Goal: Task Accomplishment & Management: Manage account settings

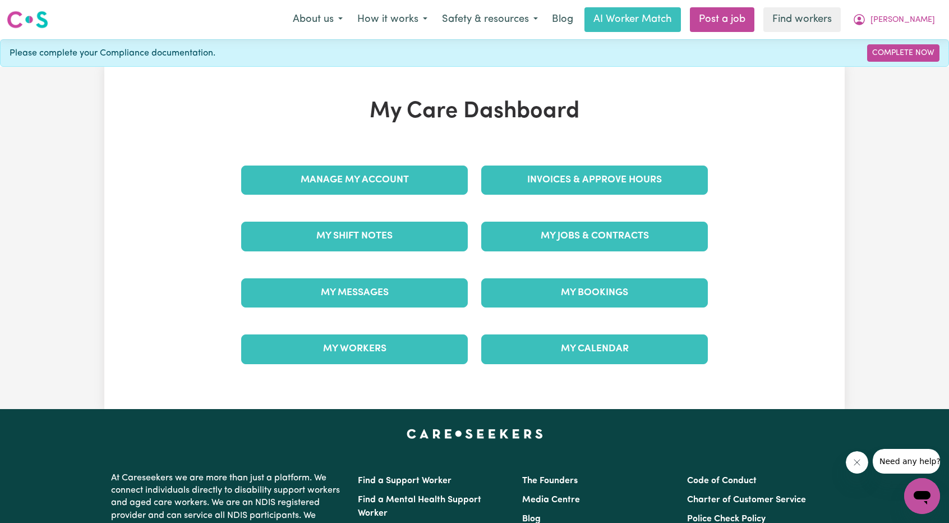
click at [527, 179] on link "Invoices & Approve Hours" at bounding box center [594, 180] width 227 height 29
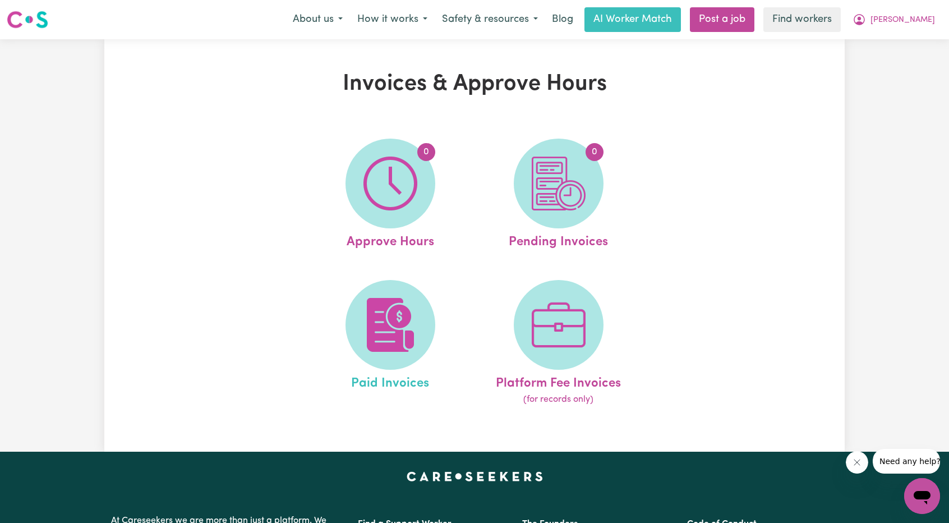
click at [336, 325] on link "Paid Invoices" at bounding box center [391, 343] width 162 height 127
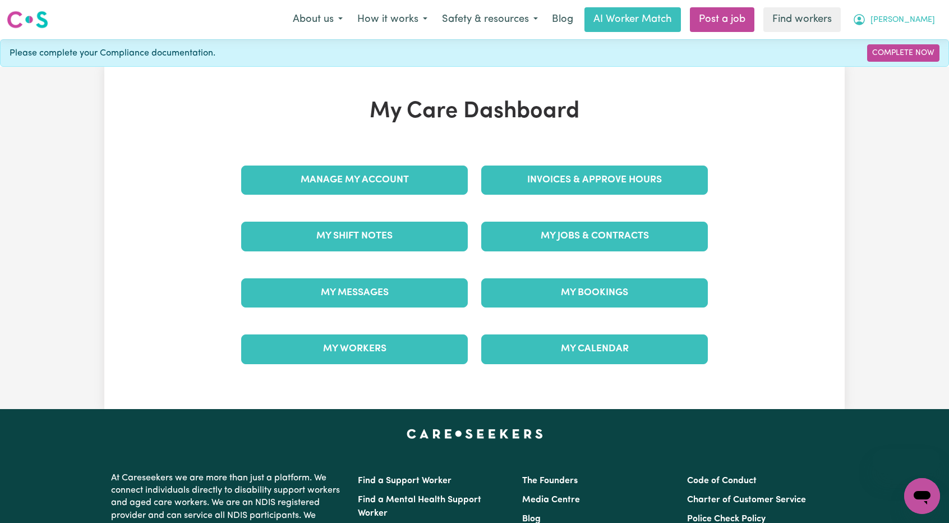
click at [919, 15] on span "[PERSON_NAME]" at bounding box center [903, 20] width 65 height 12
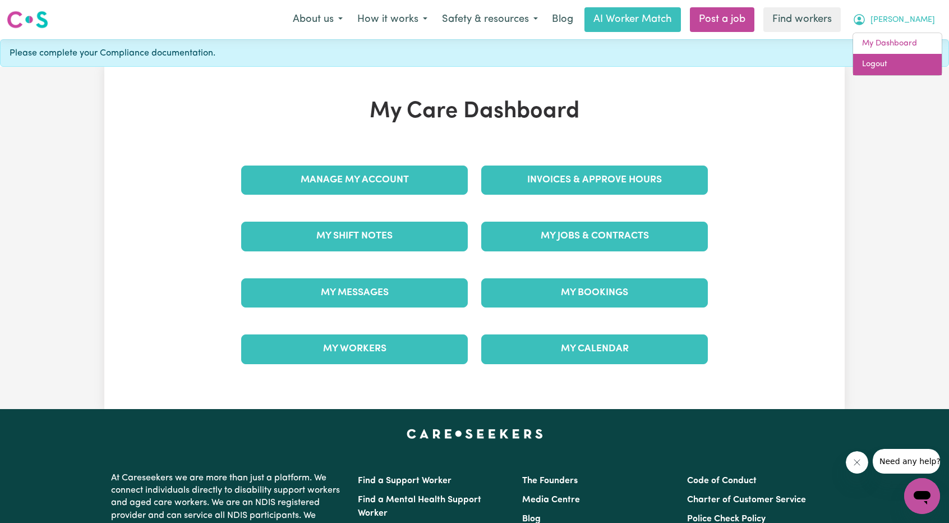
click at [867, 68] on link "Logout" at bounding box center [897, 64] width 89 height 21
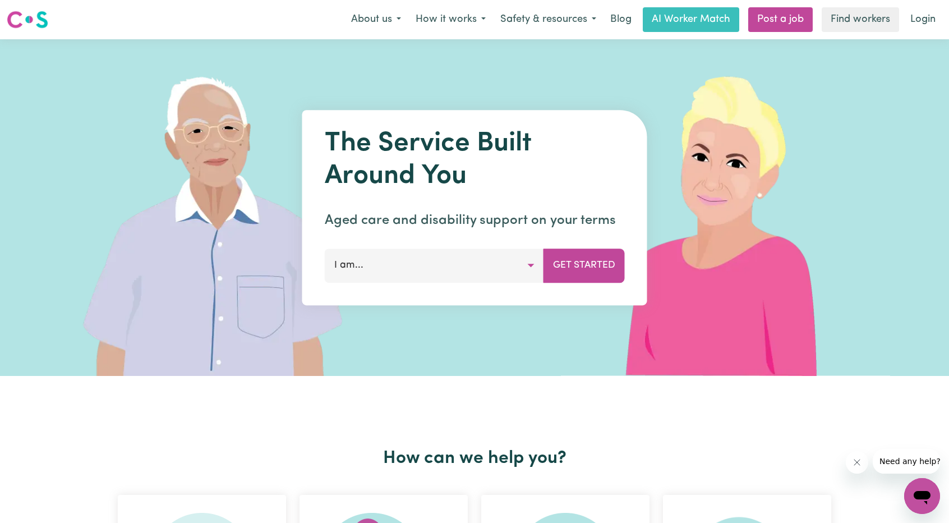
click at [928, 1] on nav "Menu About us How it works Safety & resources Blog AI Worker Match Post a job F…" at bounding box center [474, 19] width 949 height 39
click at [925, 19] on link "Login" at bounding box center [923, 19] width 39 height 25
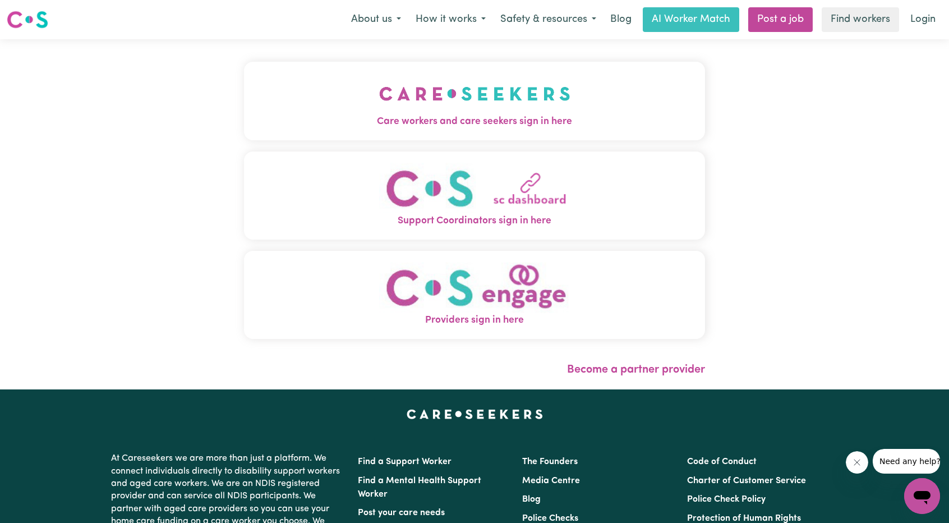
click at [458, 108] on button "Care workers and care seekers sign in here" at bounding box center [474, 101] width 461 height 79
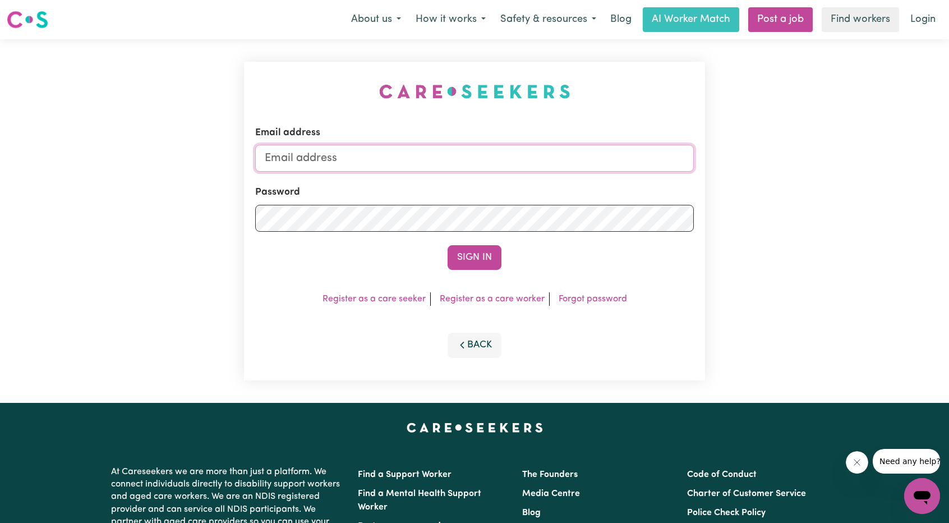
click at [451, 159] on input "Email address" at bounding box center [474, 158] width 439 height 27
drag, startPoint x: 321, startPoint y: 166, endPoint x: 556, endPoint y: 180, distance: 235.0
click at [554, 180] on form "Email address superuser~ethan@careseekers.com.au Password Sign In" at bounding box center [474, 198] width 439 height 144
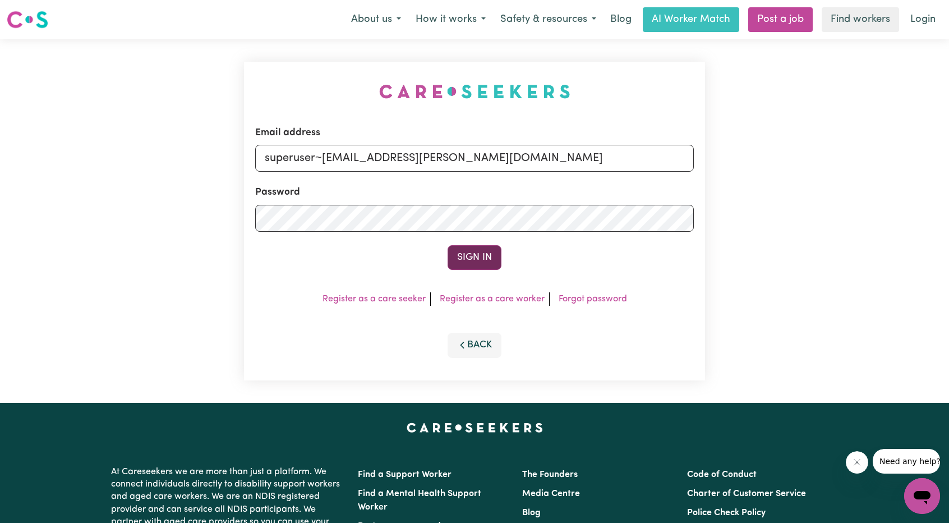
type input "superuser~hall.anita@hotmail.com"
click at [478, 253] on button "Sign In" at bounding box center [475, 257] width 54 height 25
